Goal: Task Accomplishment & Management: Manage account settings

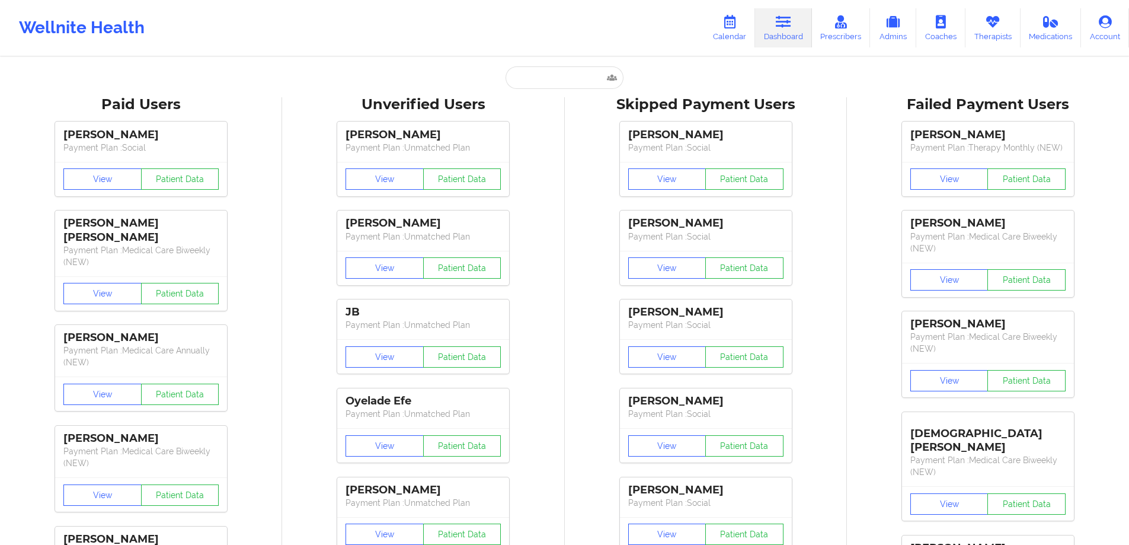
drag, startPoint x: 548, startPoint y: 117, endPoint x: 561, endPoint y: 82, distance: 38.1
paste input "[PERSON_NAME][EMAIL_ADDRESS][PERSON_NAME][DOMAIN_NAME]"
type input "[PERSON_NAME][EMAIL_ADDRESS][PERSON_NAME][DOMAIN_NAME]"
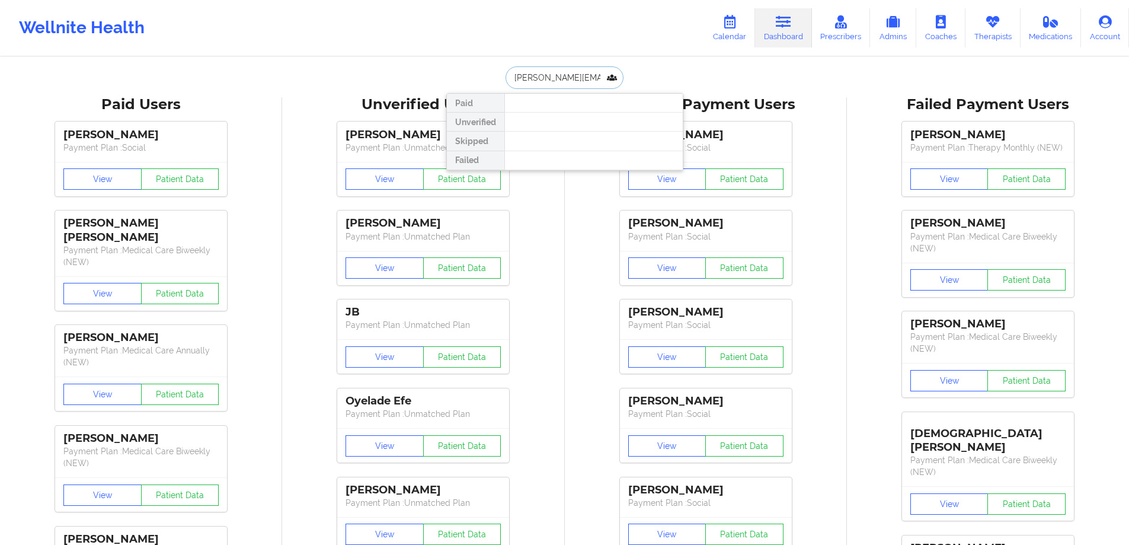
click at [561, 82] on input "[PERSON_NAME][EMAIL_ADDRESS][PERSON_NAME][DOMAIN_NAME]" at bounding box center [564, 77] width 117 height 23
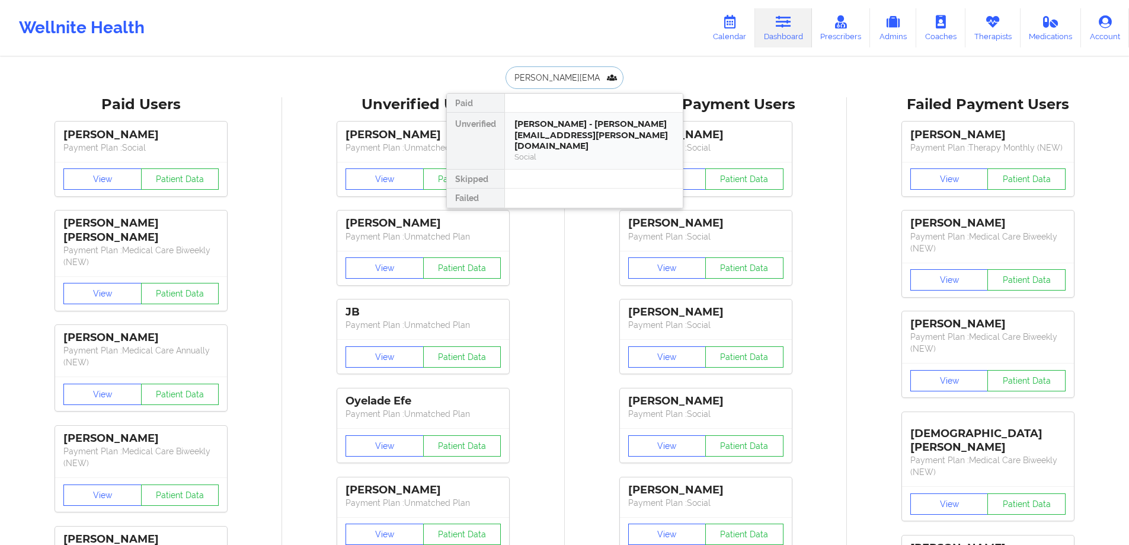
click at [553, 134] on div "[PERSON_NAME] - [PERSON_NAME][EMAIL_ADDRESS][PERSON_NAME][DOMAIN_NAME]" at bounding box center [593, 135] width 159 height 33
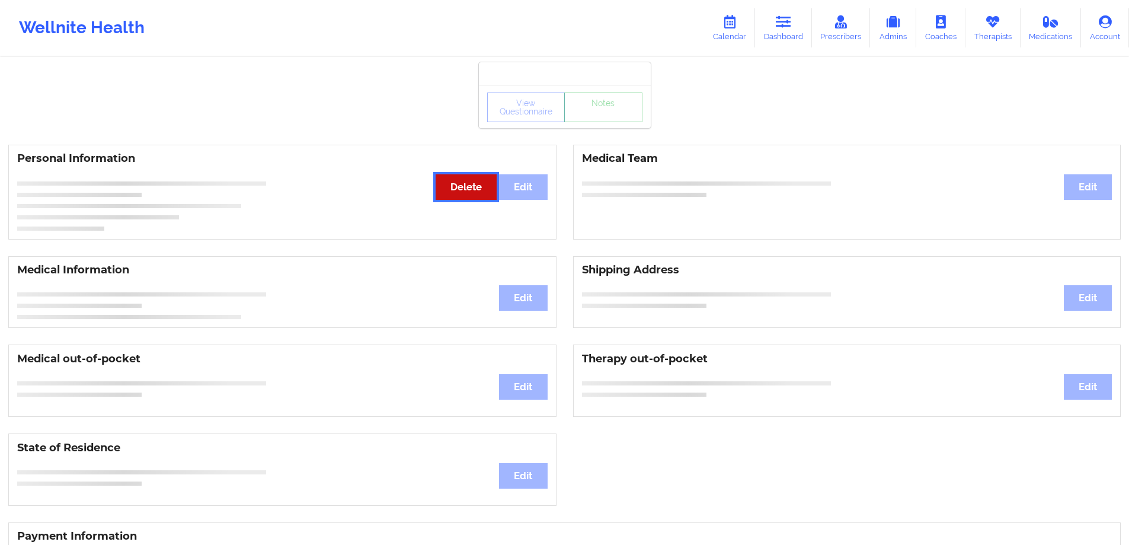
click at [466, 187] on div "Personal Information Edit Delete" at bounding box center [282, 192] width 548 height 95
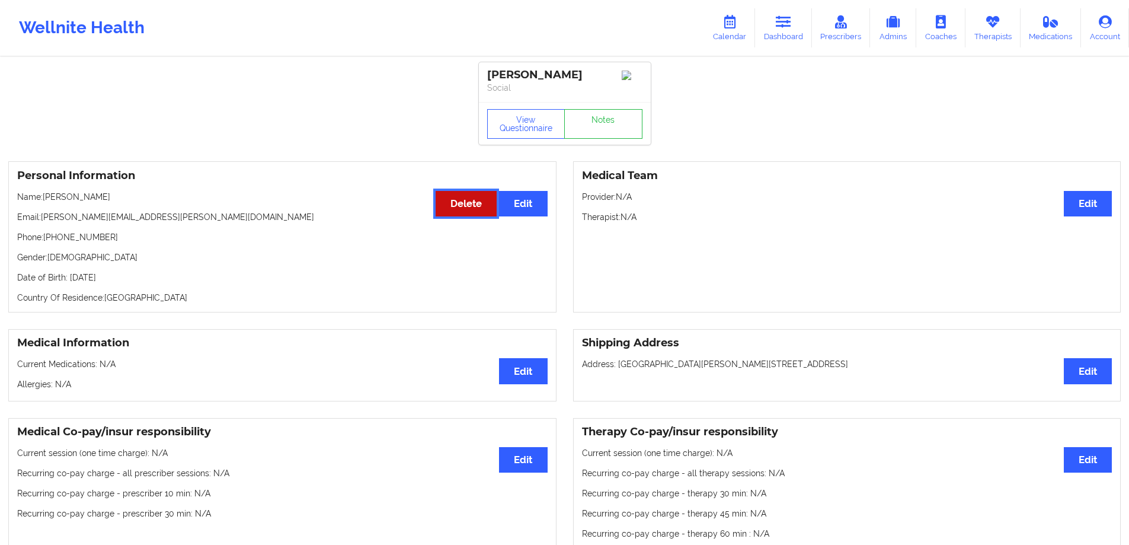
click at [480, 200] on button "Delete" at bounding box center [466, 203] width 61 height 25
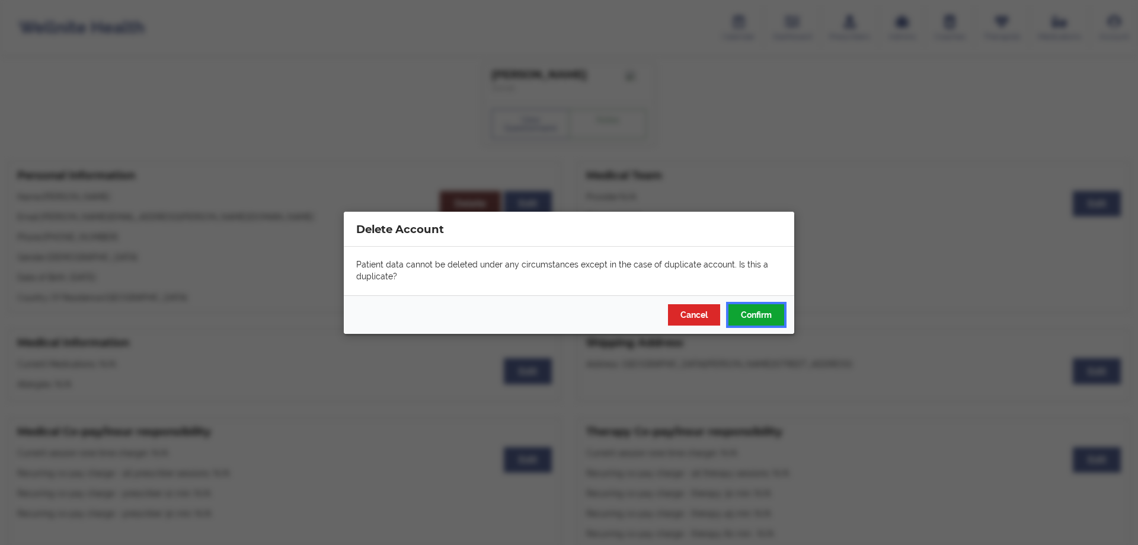
click at [753, 307] on button "Confirm" at bounding box center [756, 313] width 56 height 21
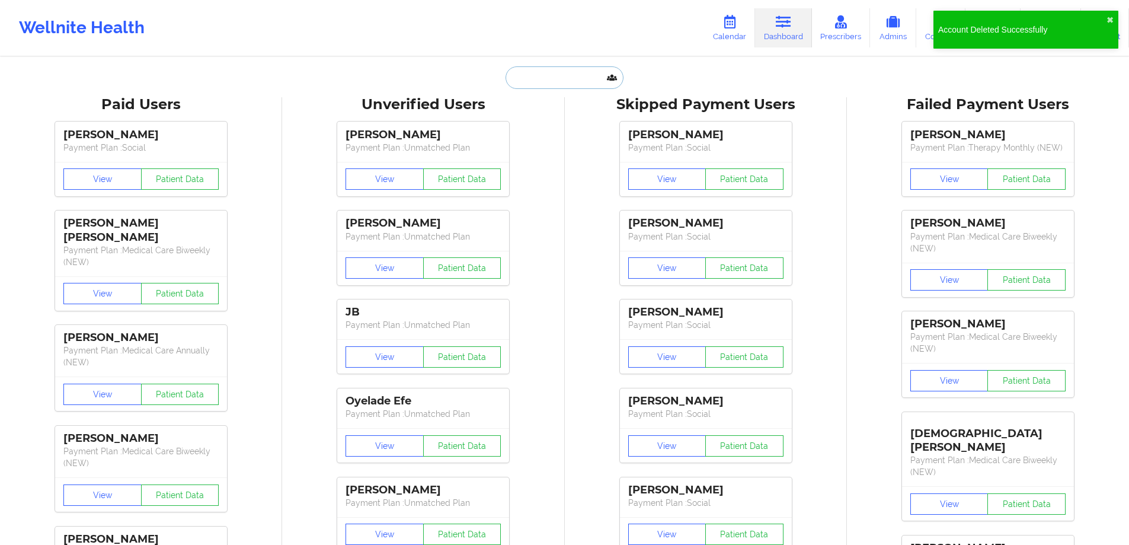
click at [577, 76] on input "text" at bounding box center [564, 77] width 117 height 23
paste input "[PERSON_NAME][EMAIL_ADDRESS][PERSON_NAME][DOMAIN_NAME]"
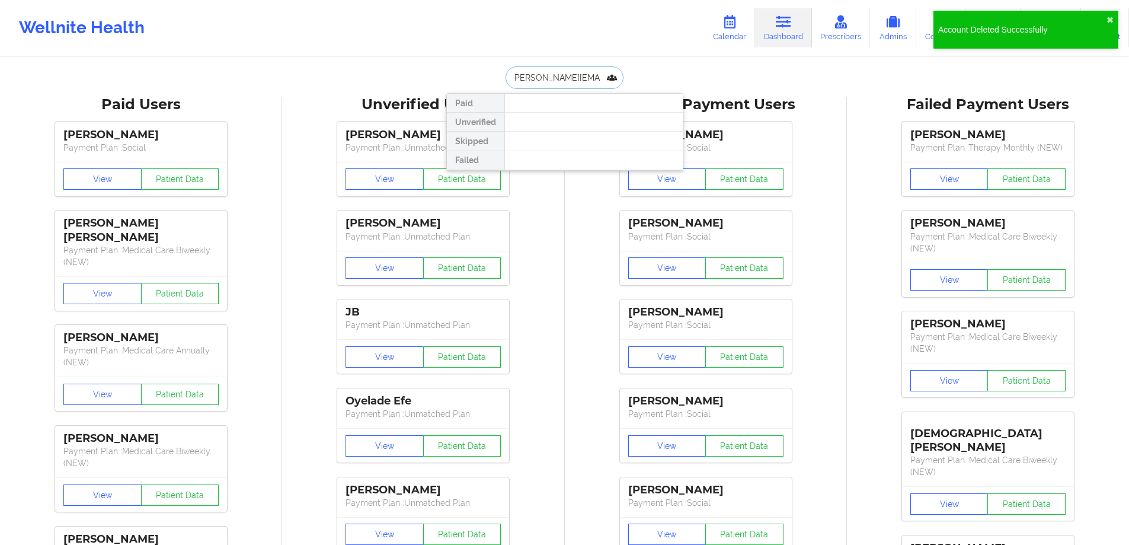
type input "[PERSON_NAME][EMAIL_ADDRESS][PERSON_NAME][DOMAIN_NAME]"
